Goal: Information Seeking & Learning: Learn about a topic

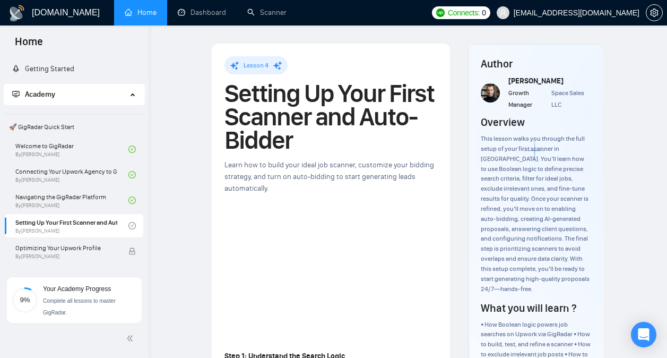
scroll to position [167, 0]
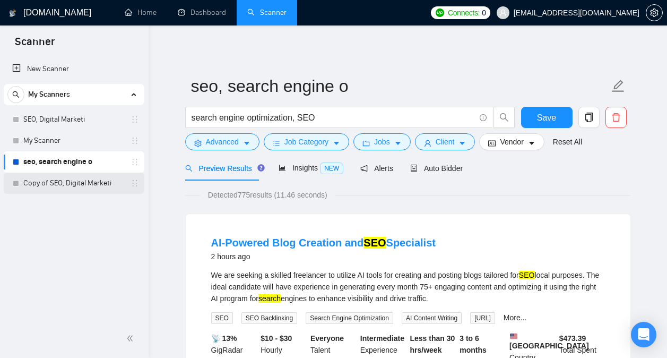
click at [76, 180] on link "Copy of SEO, Digital Marketi" at bounding box center [73, 182] width 101 height 21
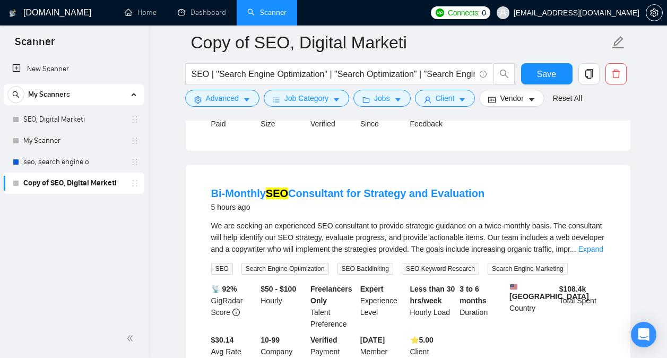
scroll to position [278, 0]
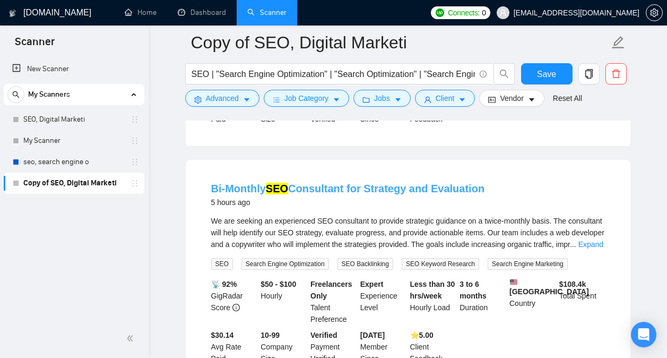
click at [421, 194] on link "Bi-Monthly SEO Consultant for Strategy and Evaluation" at bounding box center [348, 188] width 274 height 12
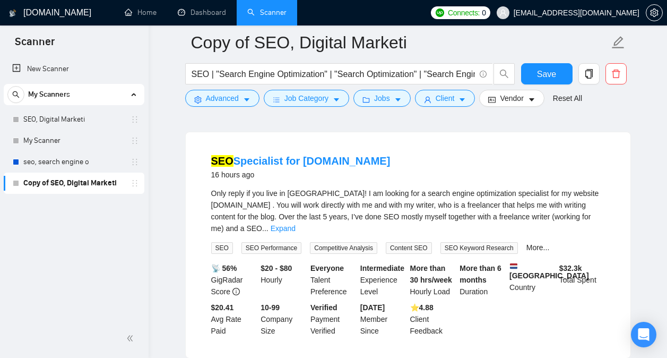
scroll to position [1698, 0]
click at [292, 166] on link "SEO Specialist for Chatimize.com" at bounding box center [300, 160] width 179 height 12
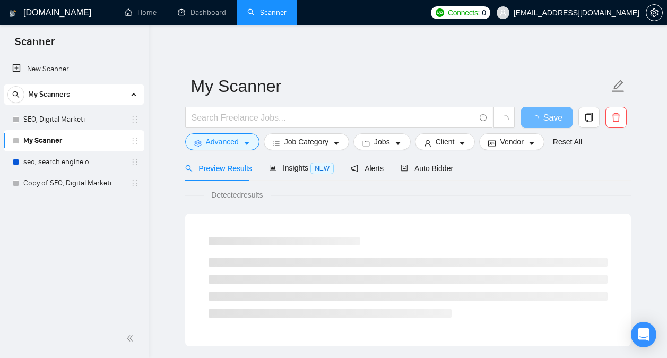
scroll to position [651, 0]
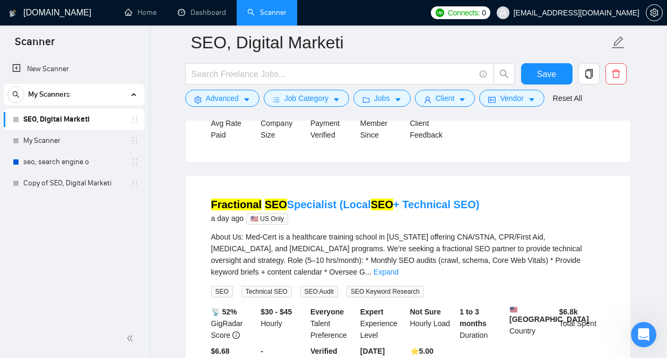
scroll to position [3819, 0]
